Goal: Task Accomplishment & Management: Use online tool/utility

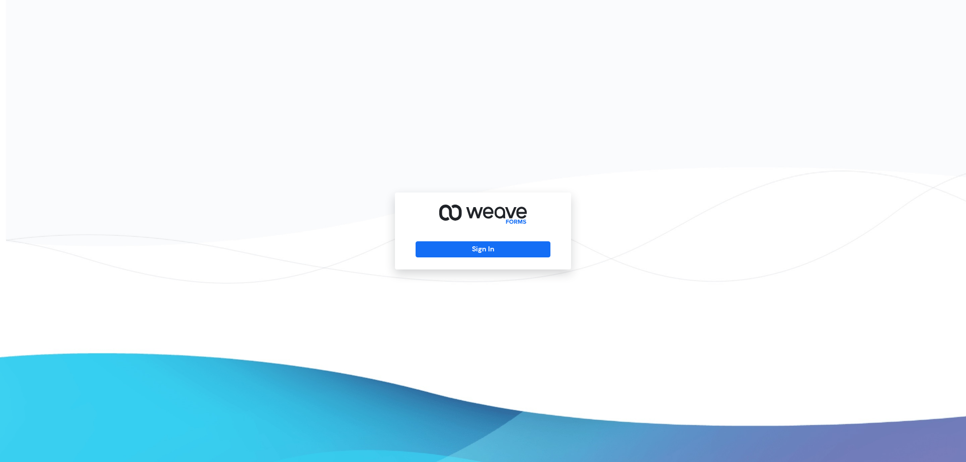
click at [450, 258] on div "Sign In" at bounding box center [483, 231] width 176 height 77
click at [454, 254] on button "Sign In" at bounding box center [483, 249] width 134 height 16
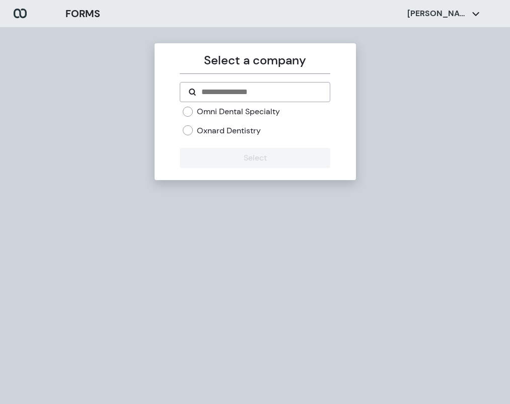
click at [228, 108] on label "Omni Dental Specialty" at bounding box center [238, 111] width 83 height 11
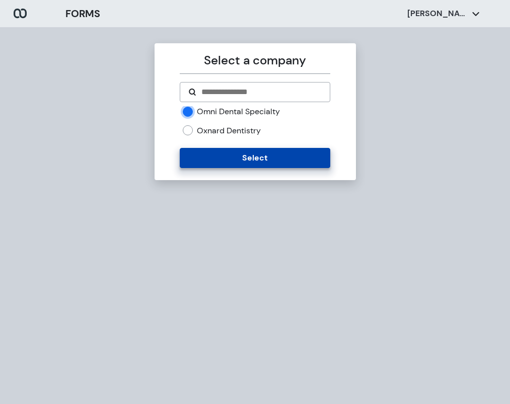
click at [248, 153] on button "Select" at bounding box center [255, 158] width 150 height 20
